Goal: Information Seeking & Learning: Learn about a topic

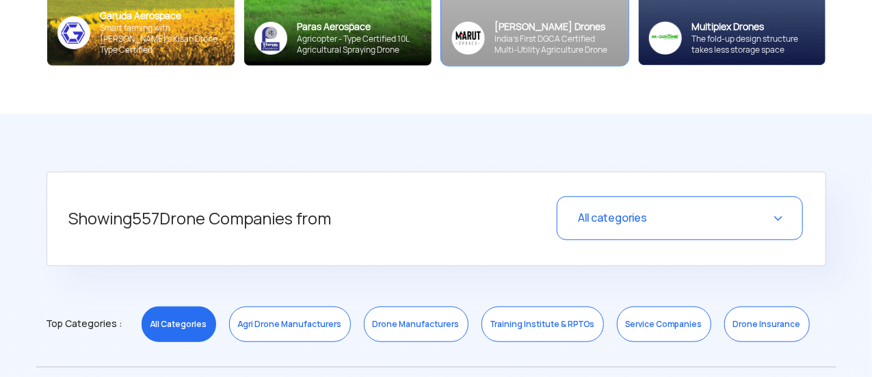
scroll to position [479, 0]
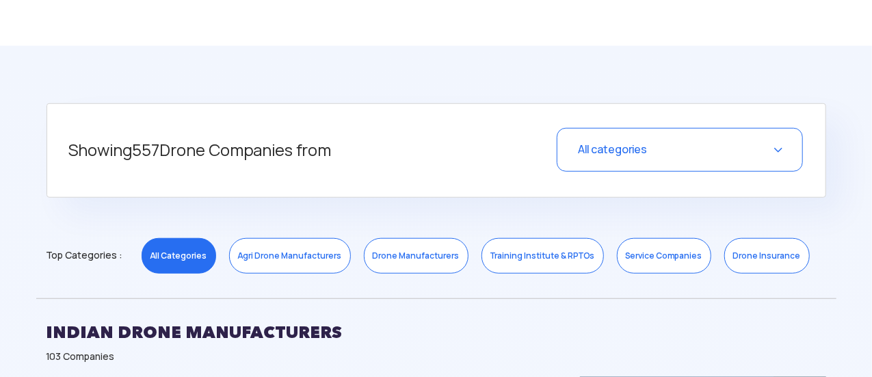
click at [777, 146] on div "All categories" at bounding box center [680, 150] width 246 height 44
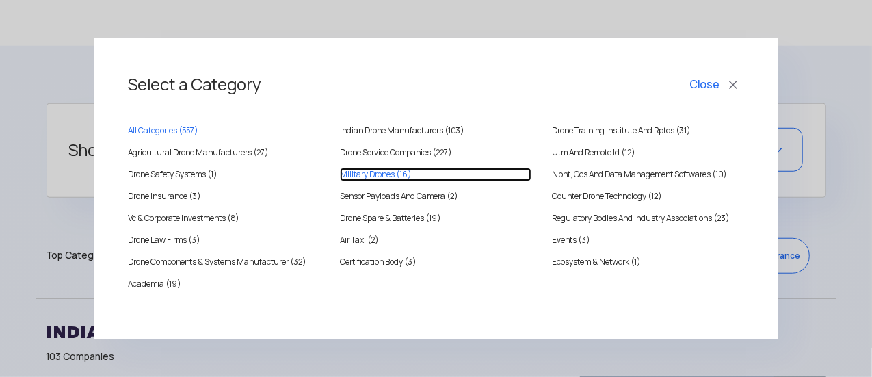
click at [379, 170] on Drones "Military Drones (16)" at bounding box center [435, 175] width 191 height 14
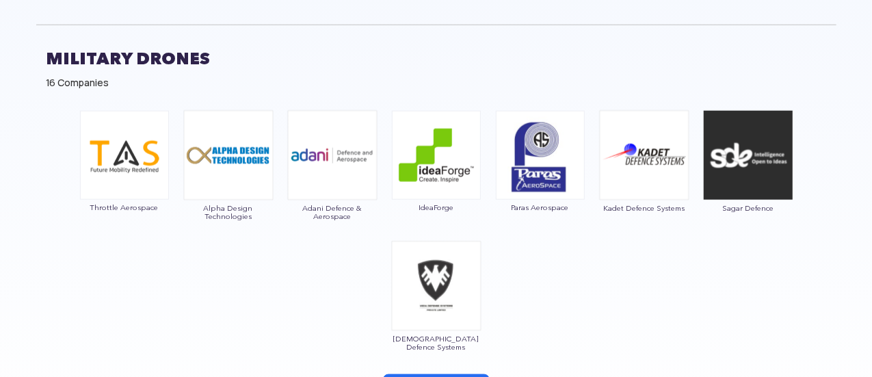
scroll to position [820, 0]
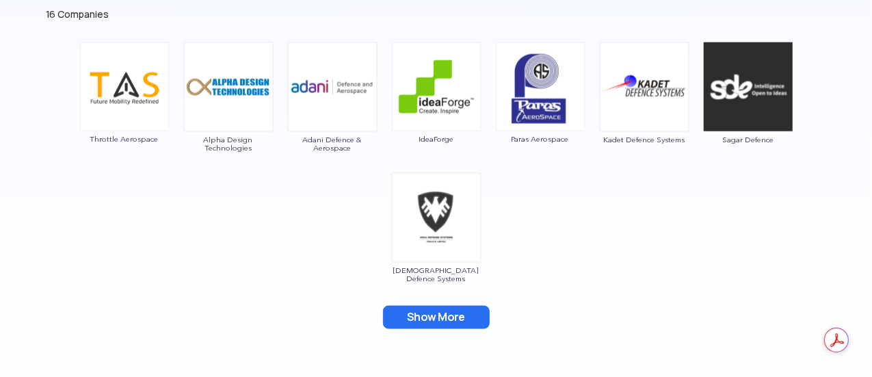
click at [593, 215] on div "Throttle Aerospace Alpha Design Technologies Adani Defence & Aerospace IdeaForg…" at bounding box center [436, 194] width 800 height 318
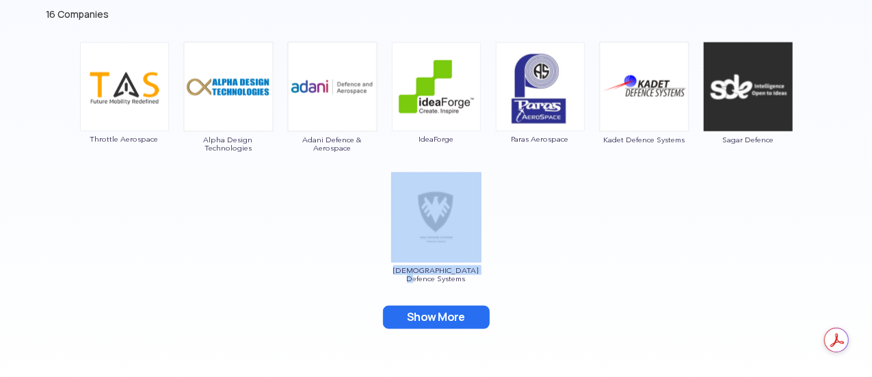
drag, startPoint x: 480, startPoint y: 271, endPoint x: 383, endPoint y: 273, distance: 97.1
click at [383, 273] on div "Throttle Aerospace Alpha Design Technologies Adani Defence & Aerospace IdeaForg…" at bounding box center [436, 194] width 800 height 318
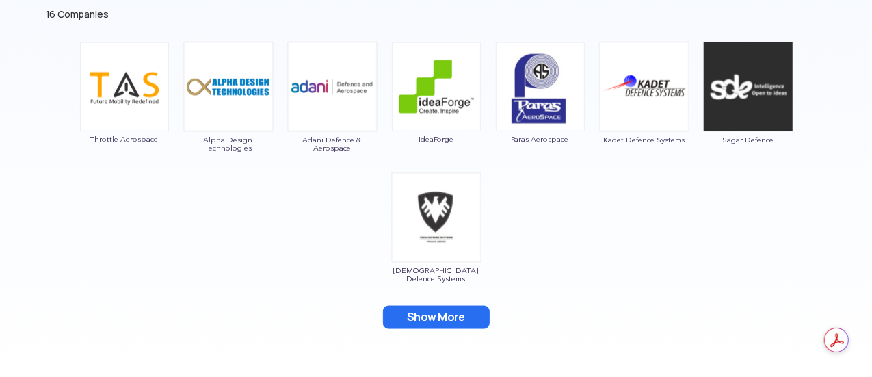
click at [564, 276] on div "Throttle Aerospace Alpha Design Technologies Adani Defence & Aerospace IdeaForg…" at bounding box center [436, 194] width 800 height 318
click at [432, 322] on button "Show More" at bounding box center [436, 317] width 107 height 23
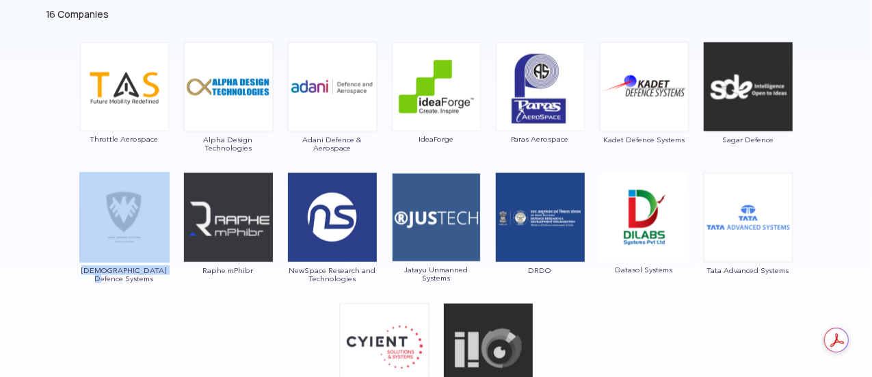
drag, startPoint x: 164, startPoint y: 270, endPoint x: 79, endPoint y: 274, distance: 85.6
click at [79, 274] on div "[DEMOGRAPHIC_DATA] Defence Systems" at bounding box center [124, 230] width 90 height 116
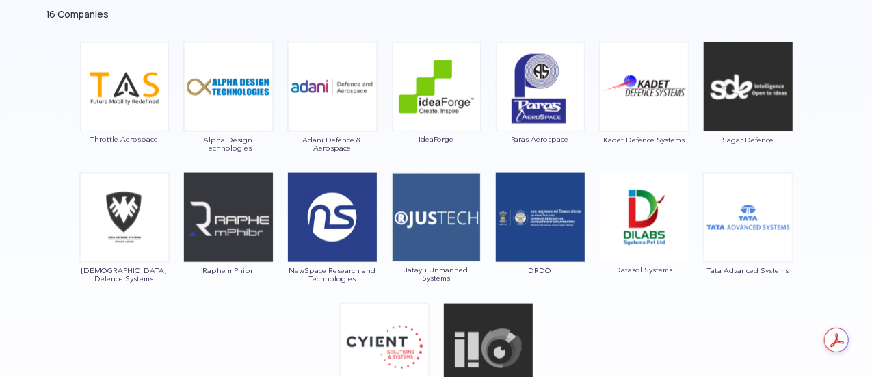
click at [190, 291] on div "Throttle Aerospace Alpha Design Technologies Adani Defence & Aerospace IdeaForg…" at bounding box center [436, 242] width 800 height 415
drag, startPoint x: 167, startPoint y: 269, endPoint x: 85, endPoint y: 280, distance: 82.9
click at [85, 280] on div "[DEMOGRAPHIC_DATA] Defence Systems" at bounding box center [124, 230] width 90 height 116
copy span "[DEMOGRAPHIC_DATA] Defence Systems"
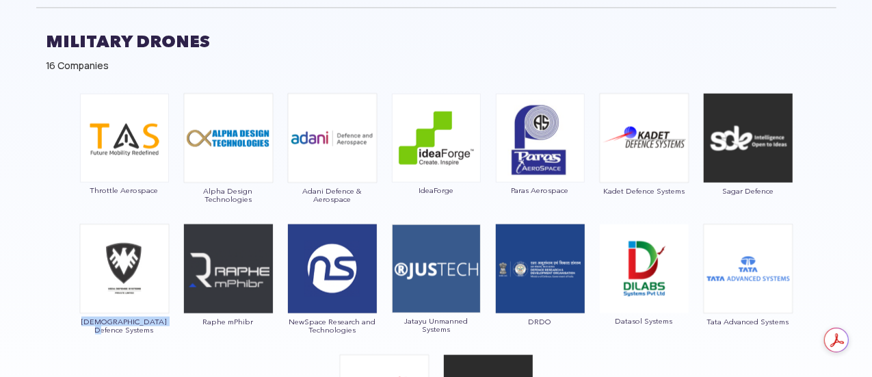
scroll to position [752, 0]
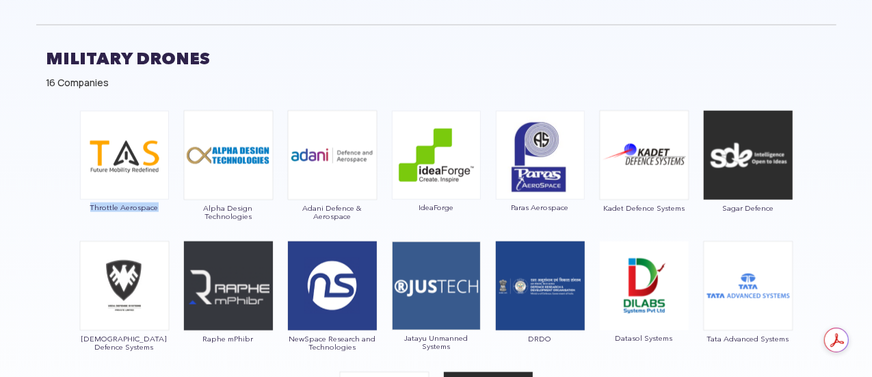
drag, startPoint x: 85, startPoint y: 201, endPoint x: 157, endPoint y: 211, distance: 71.8
click at [157, 211] on div "Throttle Aerospace" at bounding box center [124, 169] width 90 height 116
copy span "Throttle Aerospace"
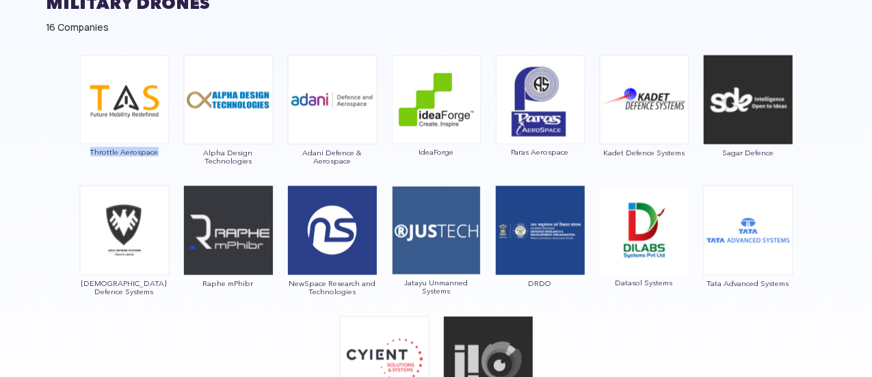
scroll to position [684, 0]
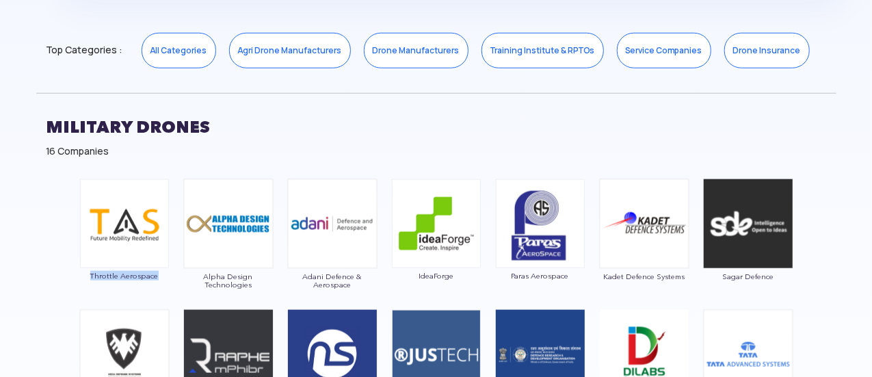
copy span "Throttle Aerospace"
